Goal: Information Seeking & Learning: Compare options

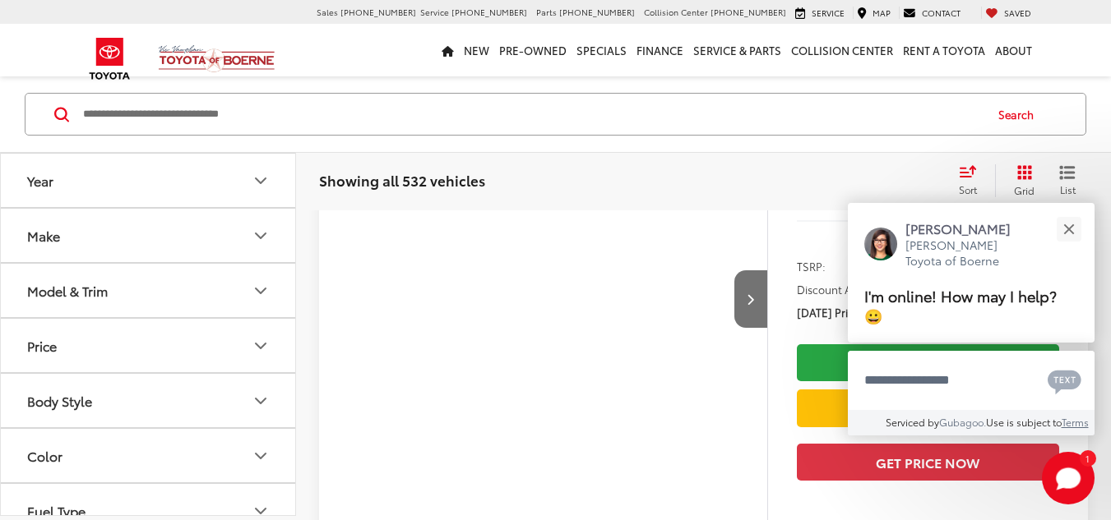
click at [260, 291] on icon "Model & Trim" at bounding box center [261, 290] width 10 height 5
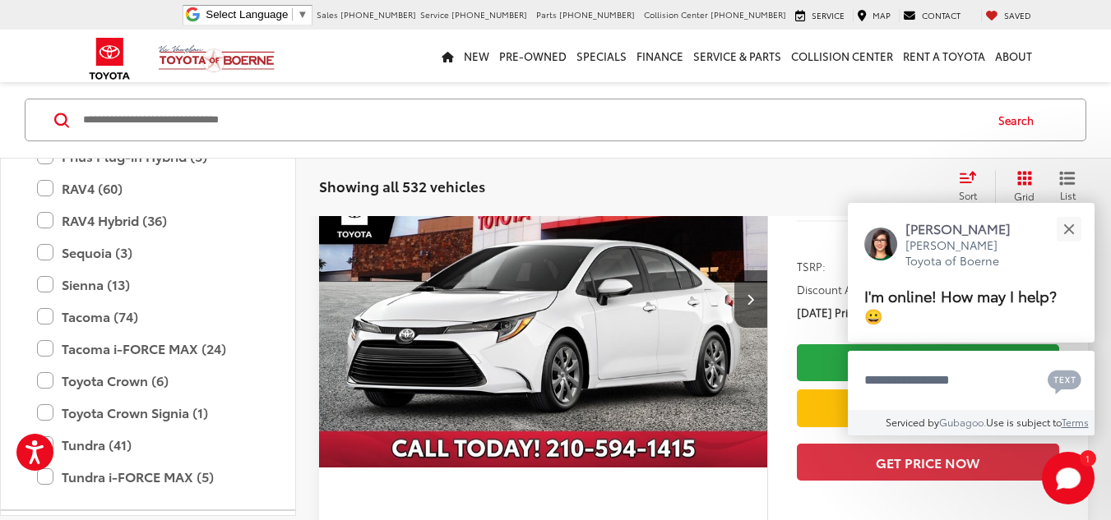
scroll to position [720, 0]
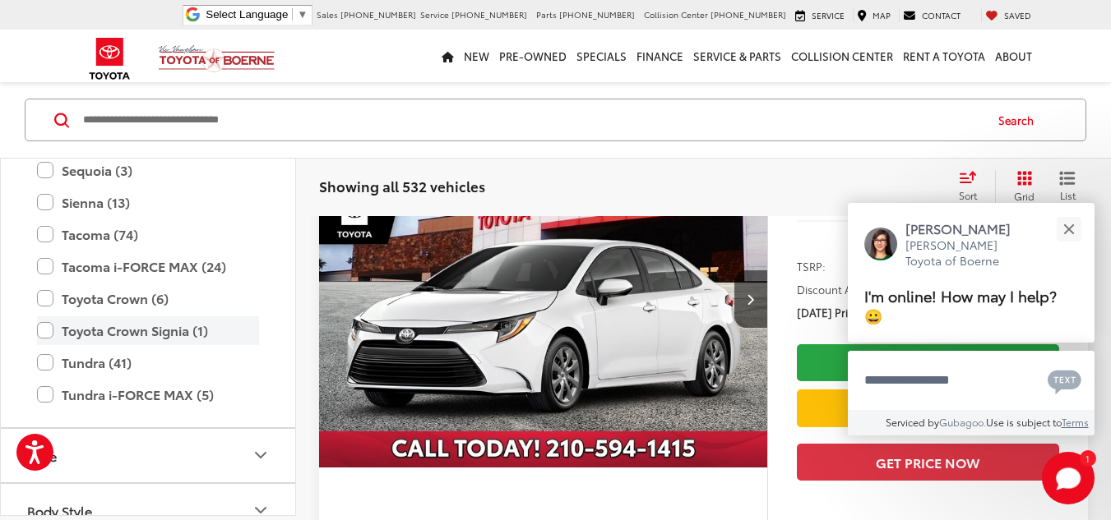
click at [48, 326] on label "Toyota Crown Signia (1)" at bounding box center [148, 330] width 222 height 29
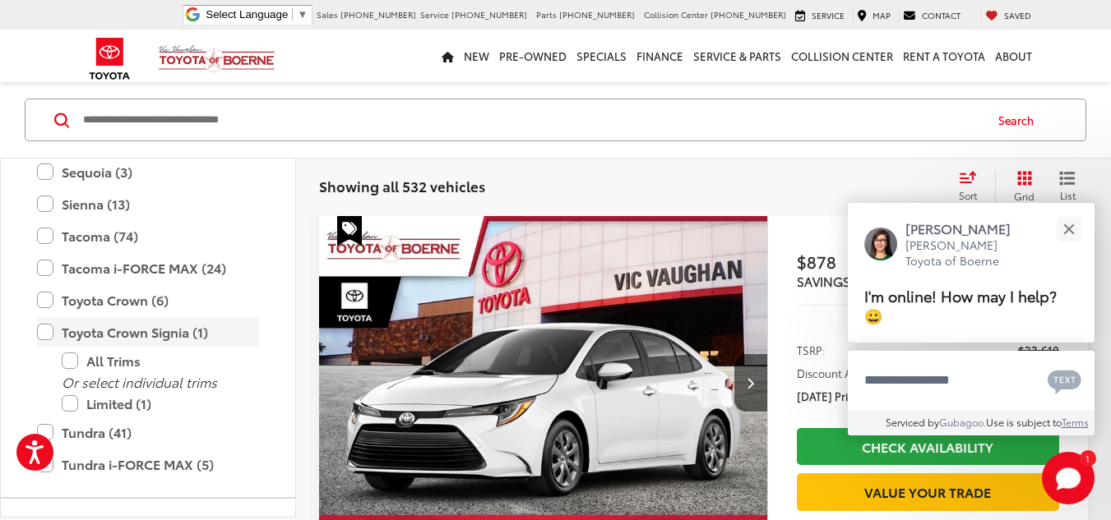
scroll to position [136, 0]
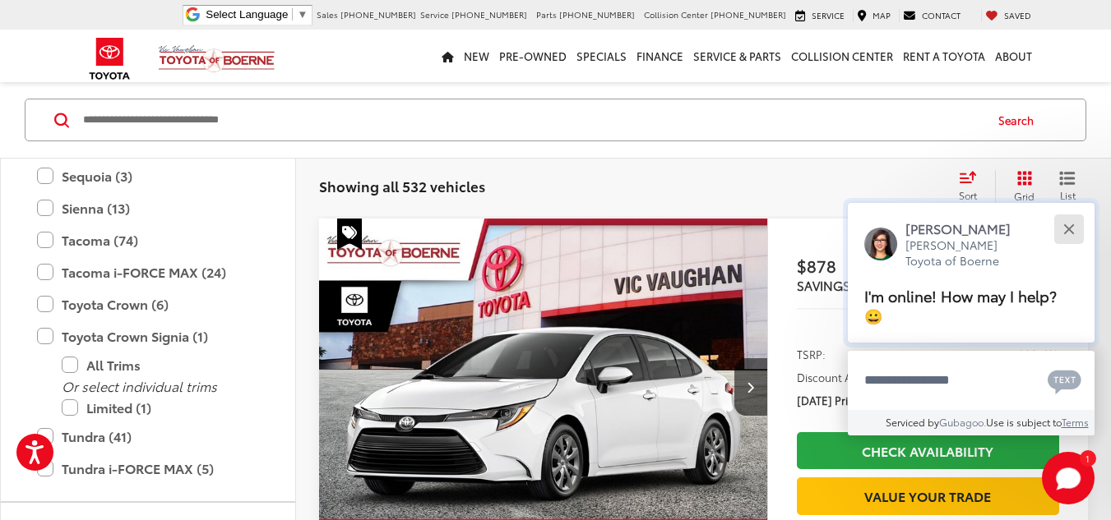
click at [1064, 227] on div "Close" at bounding box center [1068, 229] width 11 height 11
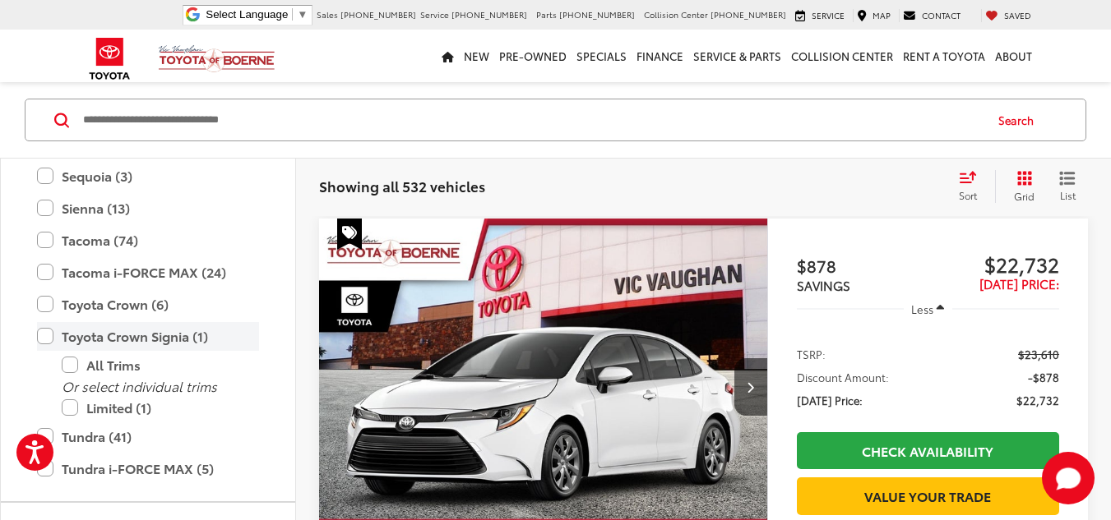
click at [72, 333] on label "Toyota Crown Signia (1)" at bounding box center [148, 336] width 222 height 29
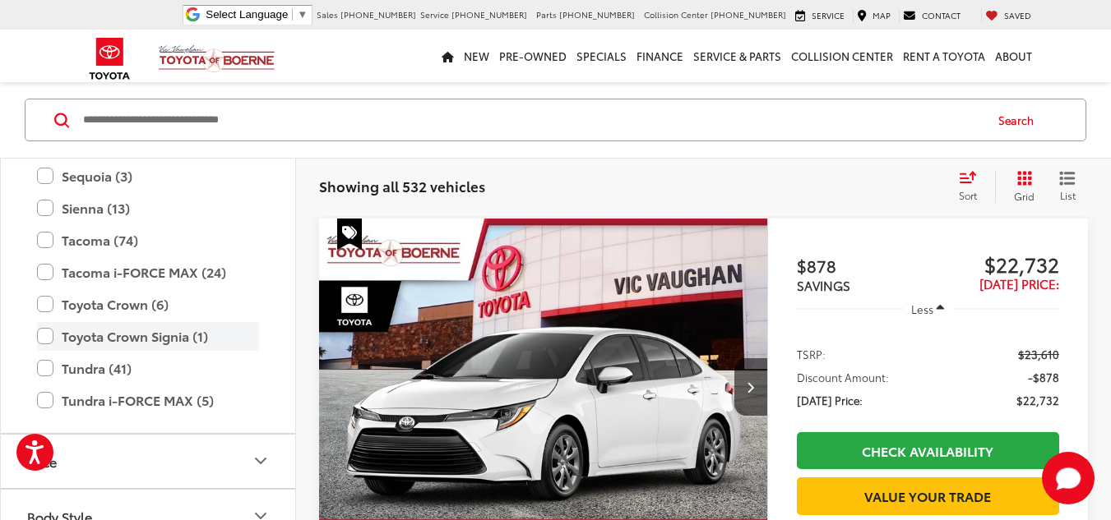
click at [45, 335] on label "Toyota Crown Signia (1)" at bounding box center [148, 336] width 222 height 29
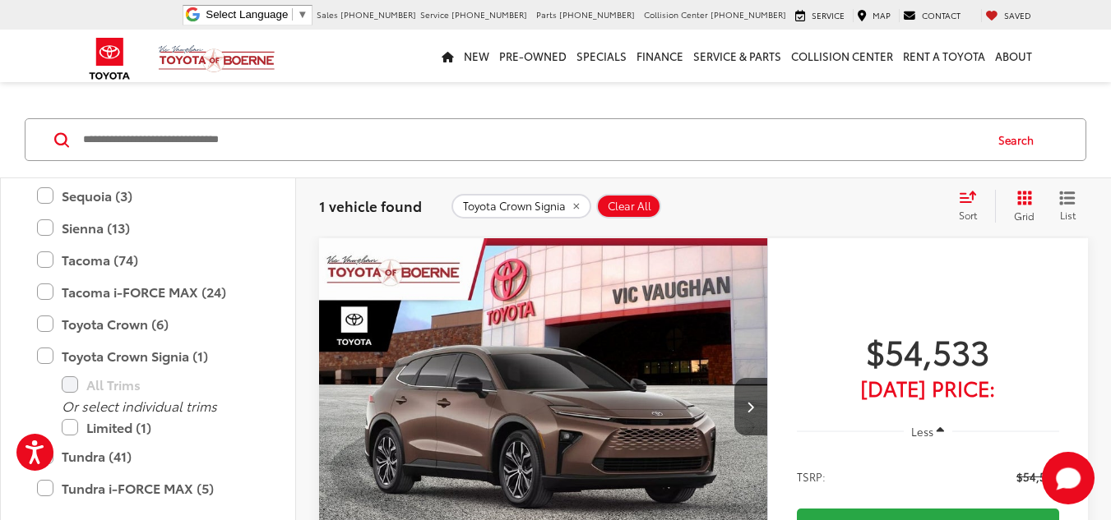
scroll to position [115, 0]
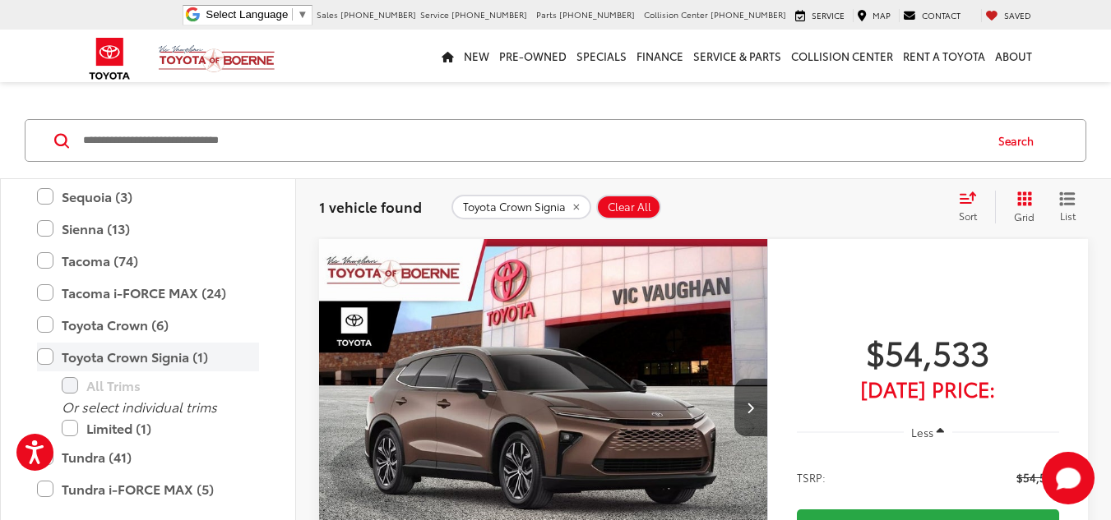
click at [44, 360] on label "Toyota Crown Signia (1)" at bounding box center [148, 357] width 222 height 29
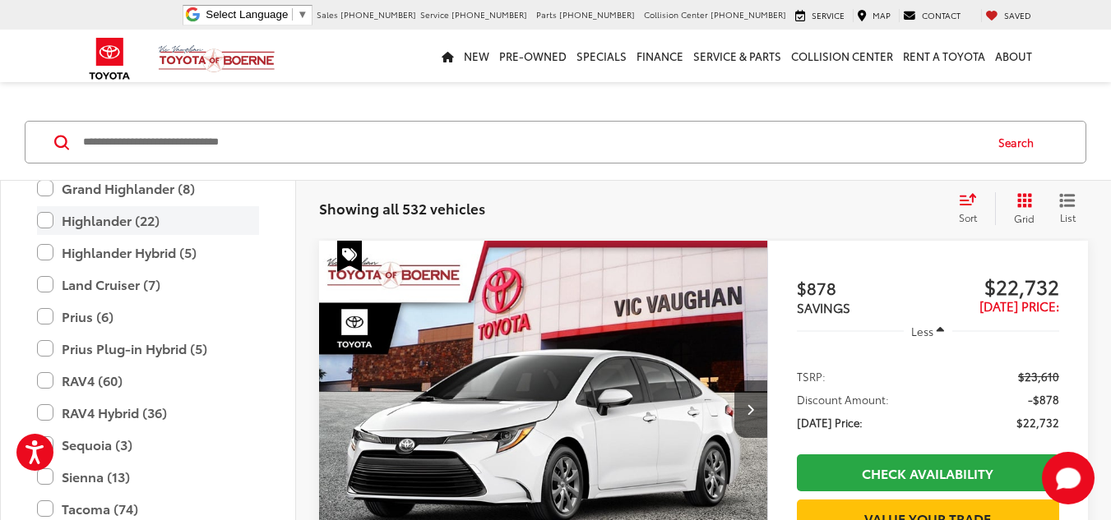
click at [48, 219] on label "Highlander (22)" at bounding box center [148, 220] width 222 height 29
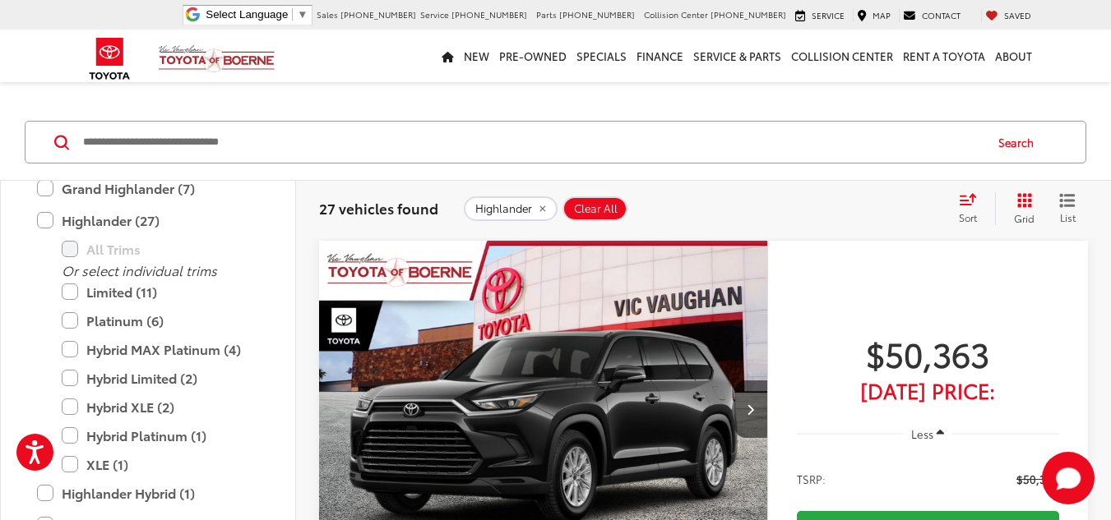
click at [963, 201] on icon "Select sort value" at bounding box center [967, 200] width 15 height 10
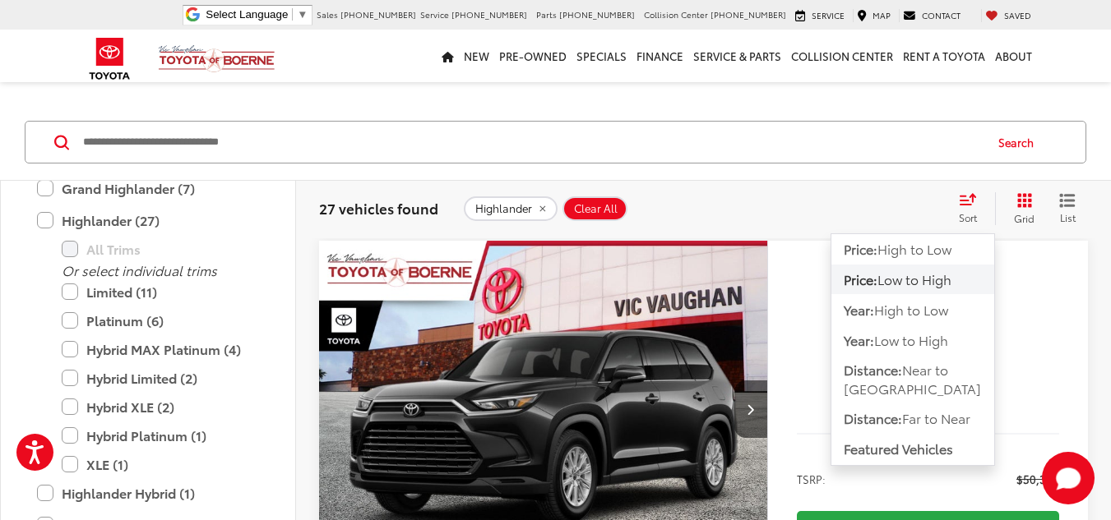
click at [882, 282] on span "Low to High" at bounding box center [914, 279] width 74 height 19
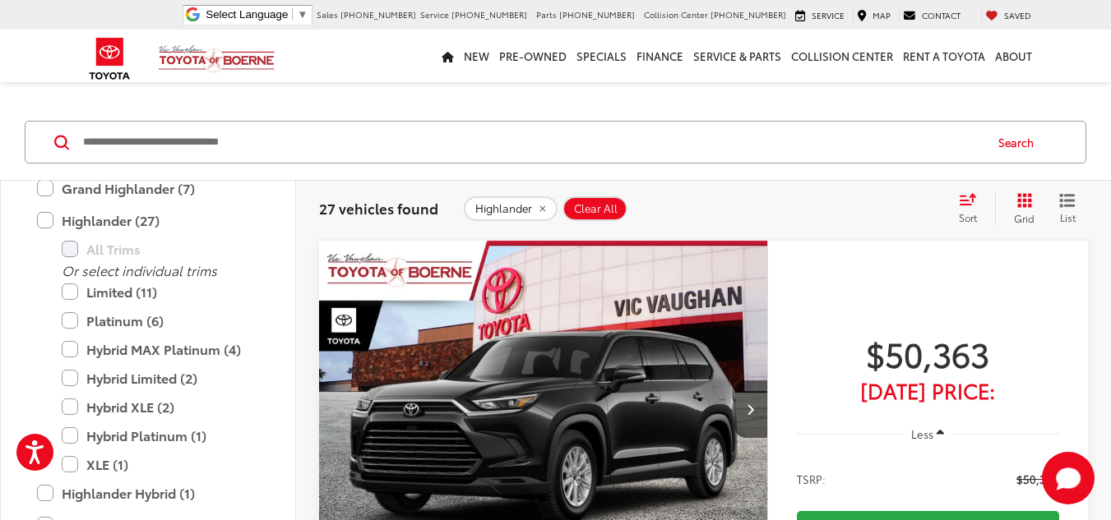
click at [967, 198] on icon "Select sort value" at bounding box center [967, 199] width 18 height 12
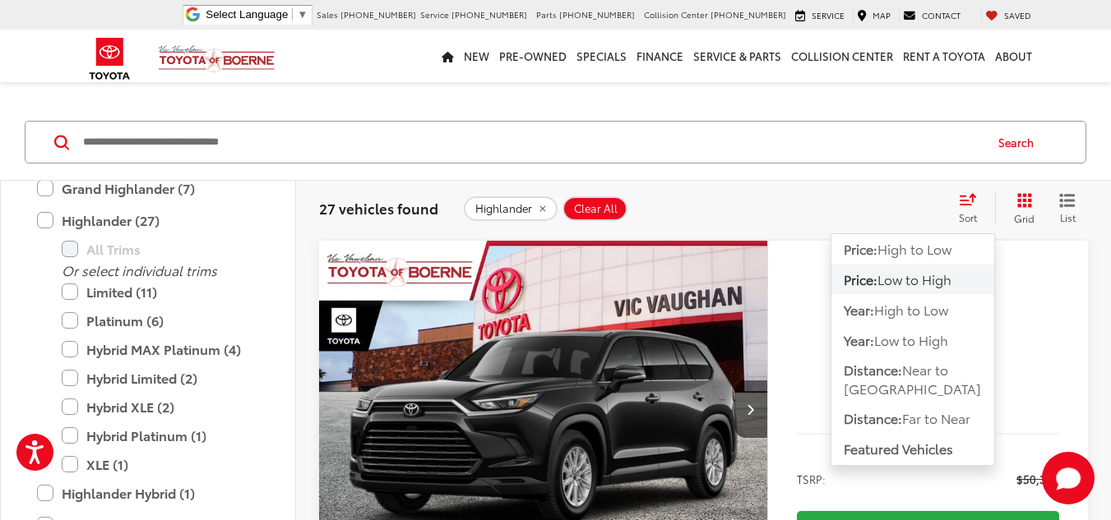
click at [895, 279] on span "Low to High" at bounding box center [914, 279] width 74 height 19
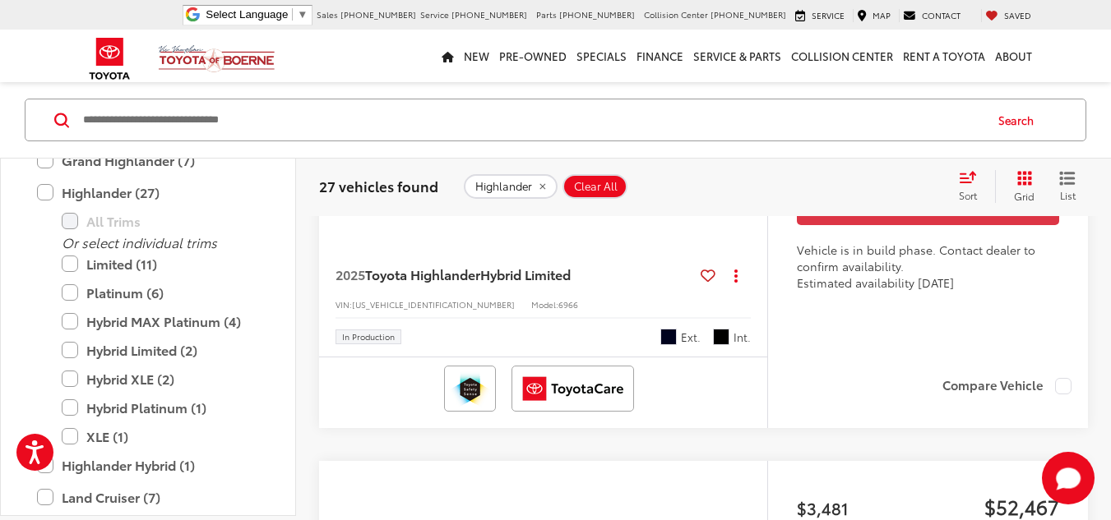
scroll to position [2908, 0]
